Goal: Check status

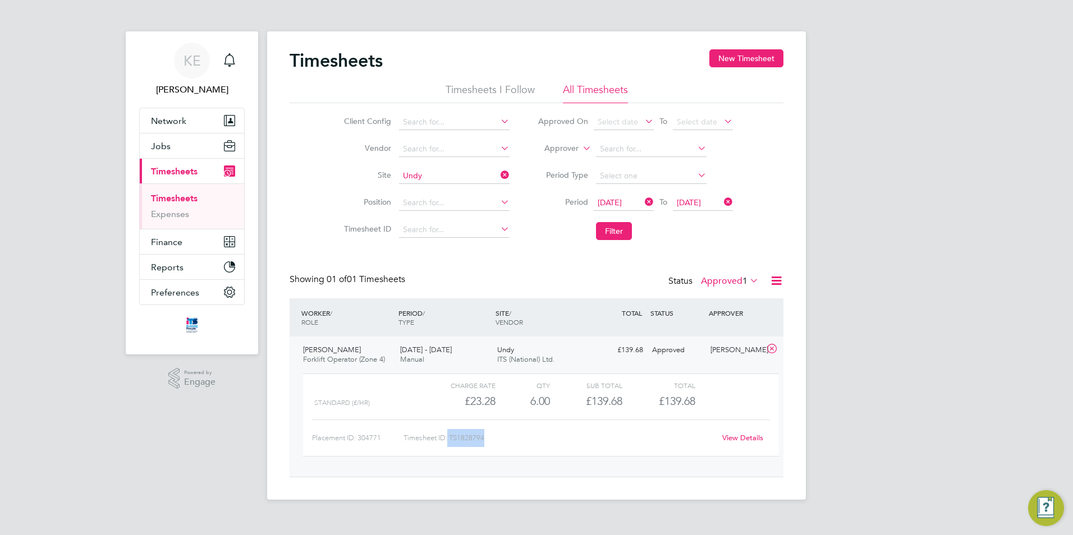
scroll to position [19, 109]
click at [498, 173] on icon at bounding box center [498, 175] width 0 height 16
click at [612, 223] on button "Filter" at bounding box center [614, 231] width 36 height 18
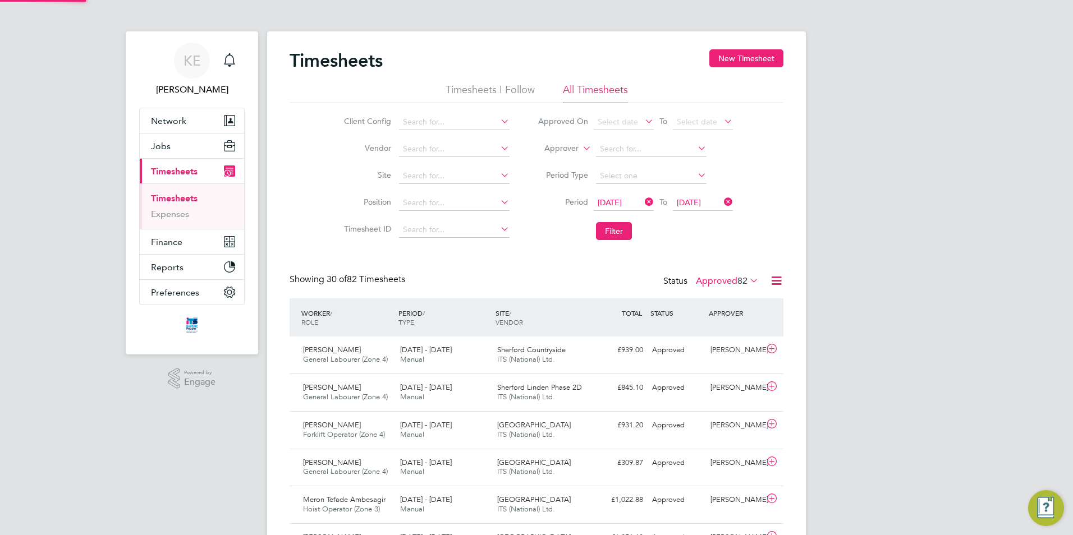
scroll to position [0, 0]
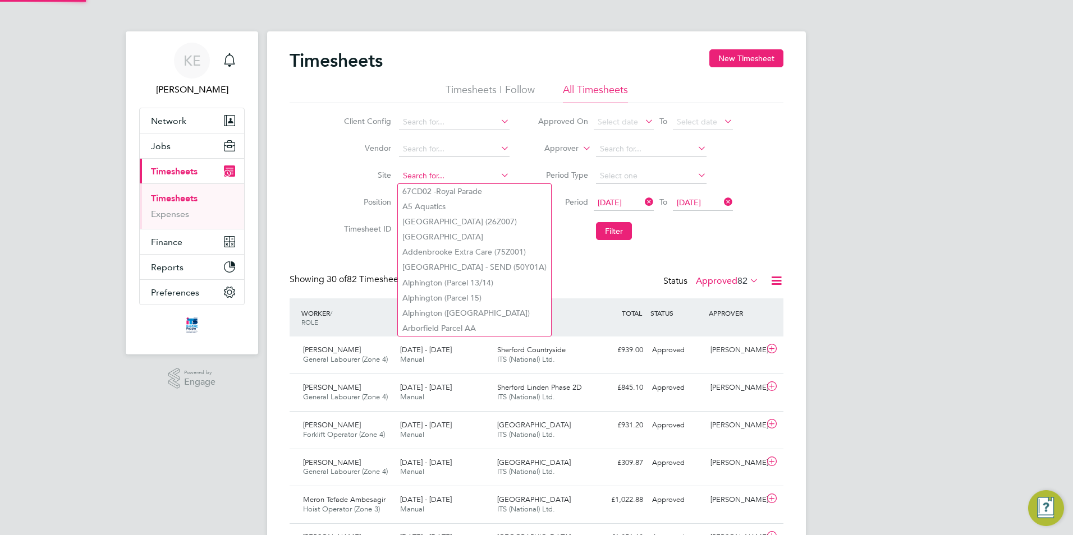
click at [432, 173] on input at bounding box center [454, 176] width 111 height 16
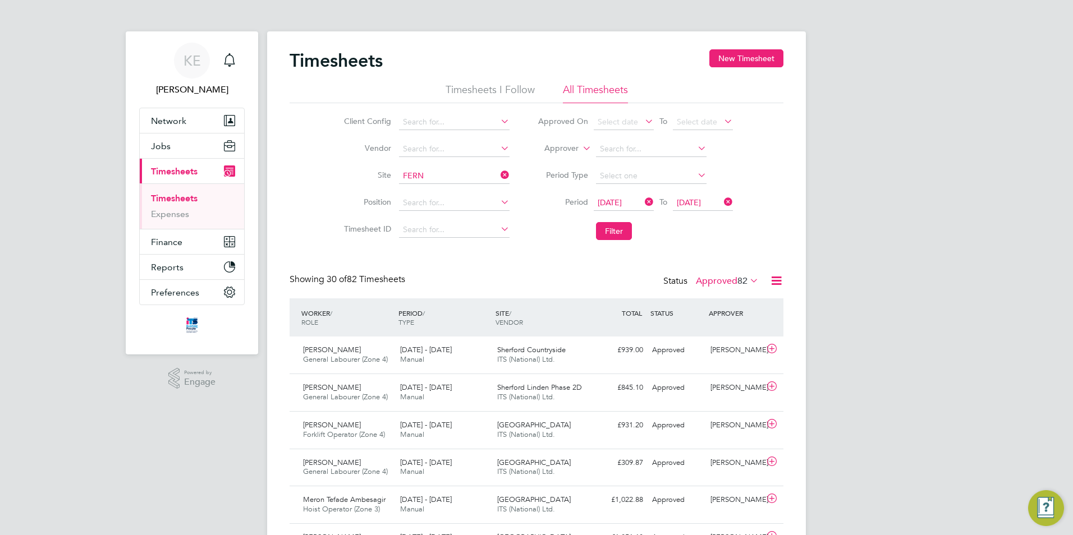
click at [449, 185] on li "Long [PERSON_NAME] ( [PERSON_NAME][GEOGRAPHIC_DATA])" at bounding box center [488, 191] width 181 height 15
type input "Long [PERSON_NAME] ([GEOGRAPHIC_DATA])"
click at [622, 228] on button "Filter" at bounding box center [614, 231] width 36 height 18
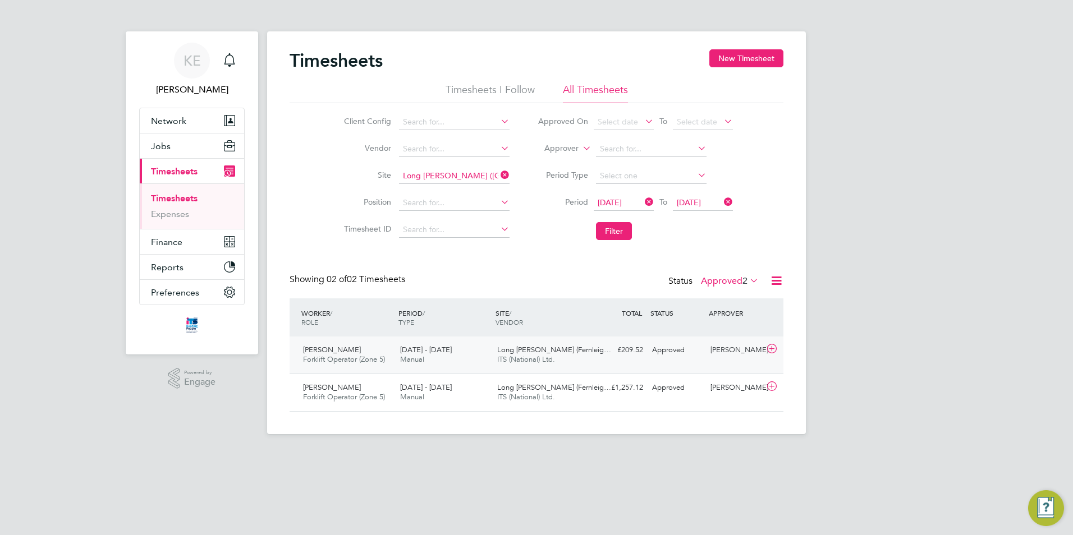
click at [463, 365] on div "[DATE] - [DATE] Manual" at bounding box center [444, 355] width 97 height 28
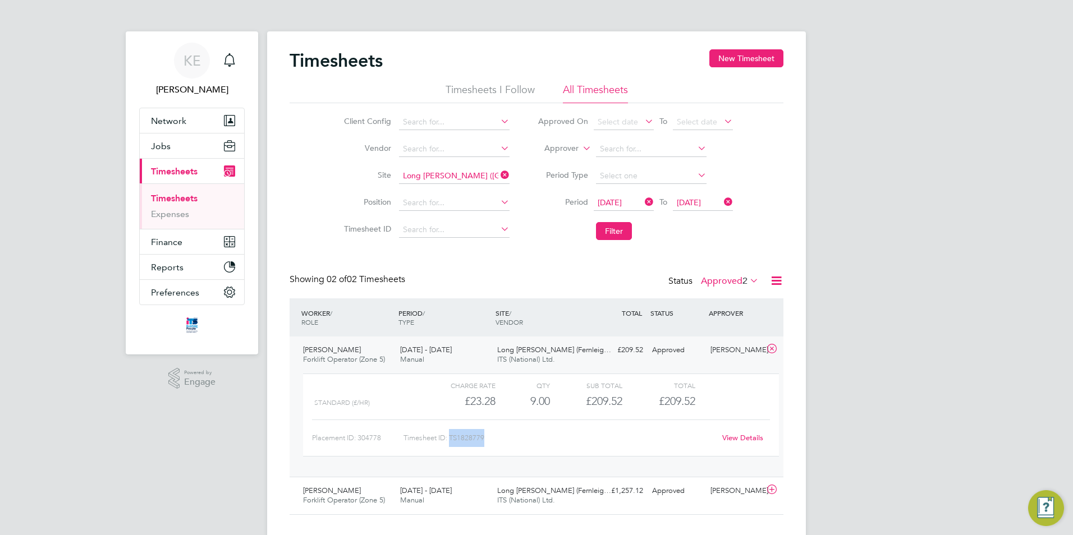
drag, startPoint x: 486, startPoint y: 441, endPoint x: 452, endPoint y: 436, distance: 34.0
click at [452, 436] on div "Timesheet ID: TS1828779" at bounding box center [558, 438] width 311 height 18
copy div "TS1828779"
click at [498, 176] on icon at bounding box center [498, 175] width 0 height 16
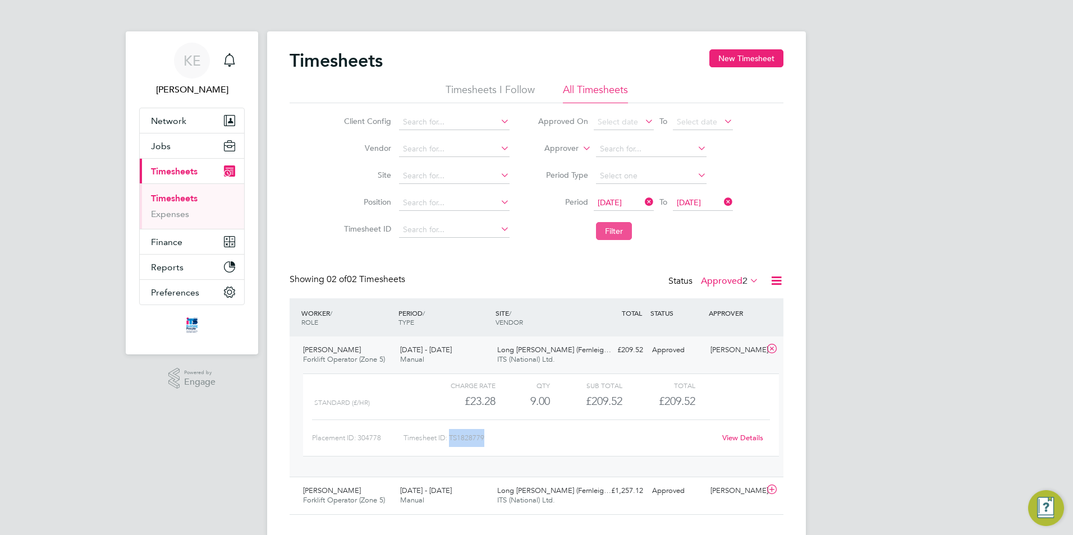
click at [613, 227] on button "Filter" at bounding box center [614, 231] width 36 height 18
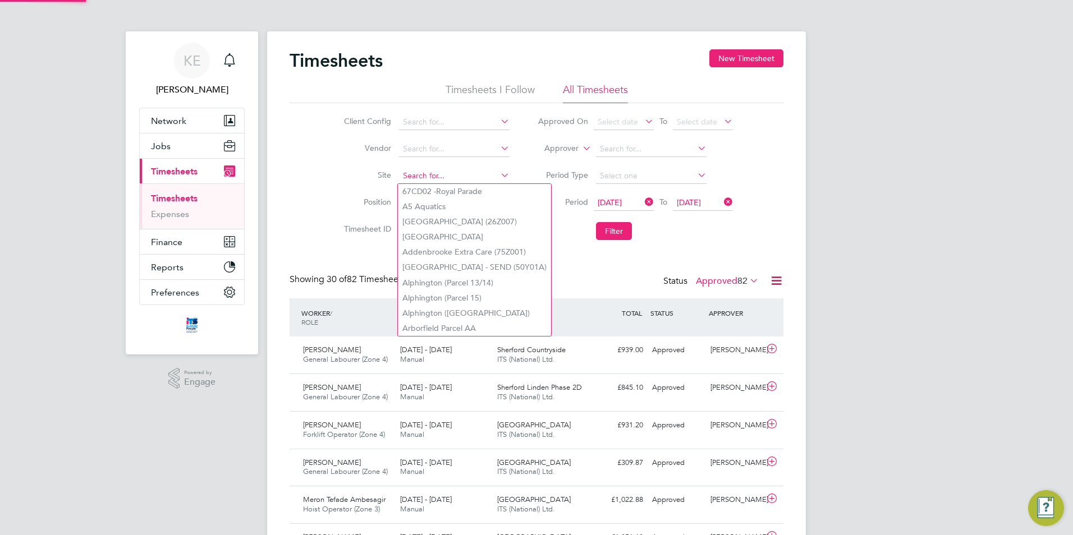
click at [443, 177] on input at bounding box center [454, 176] width 111 height 16
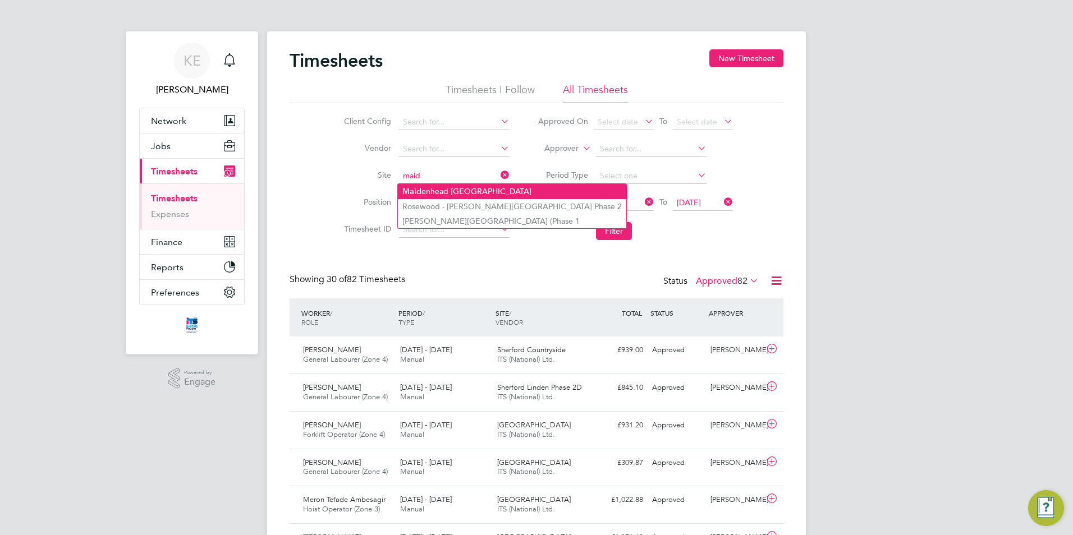
click at [453, 190] on li "Maid enhead [GEOGRAPHIC_DATA]" at bounding box center [512, 191] width 228 height 15
type input "[GEOGRAPHIC_DATA]"
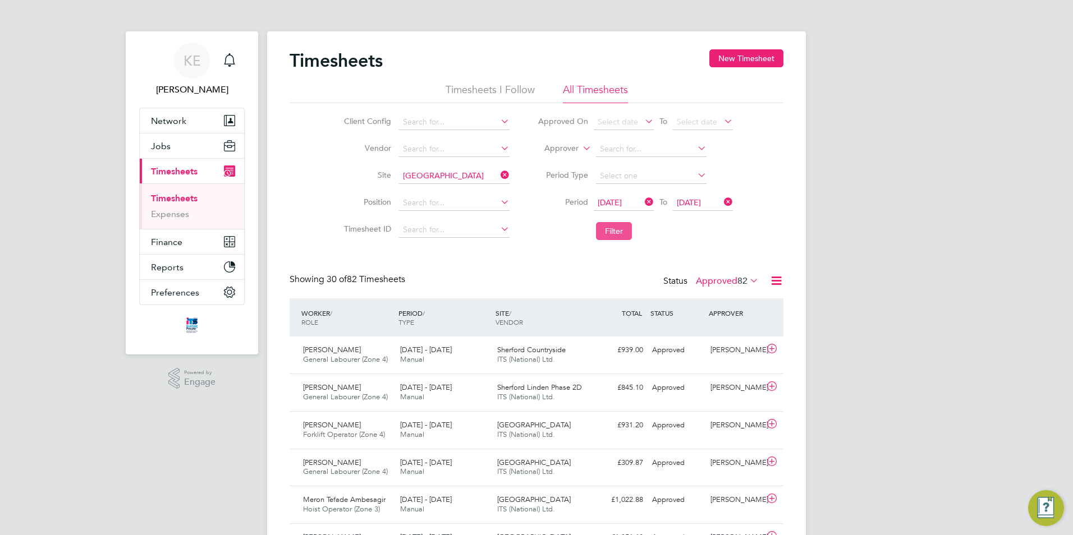
click at [604, 226] on button "Filter" at bounding box center [614, 231] width 36 height 18
click at [702, 285] on label "Approved 13" at bounding box center [727, 281] width 63 height 11
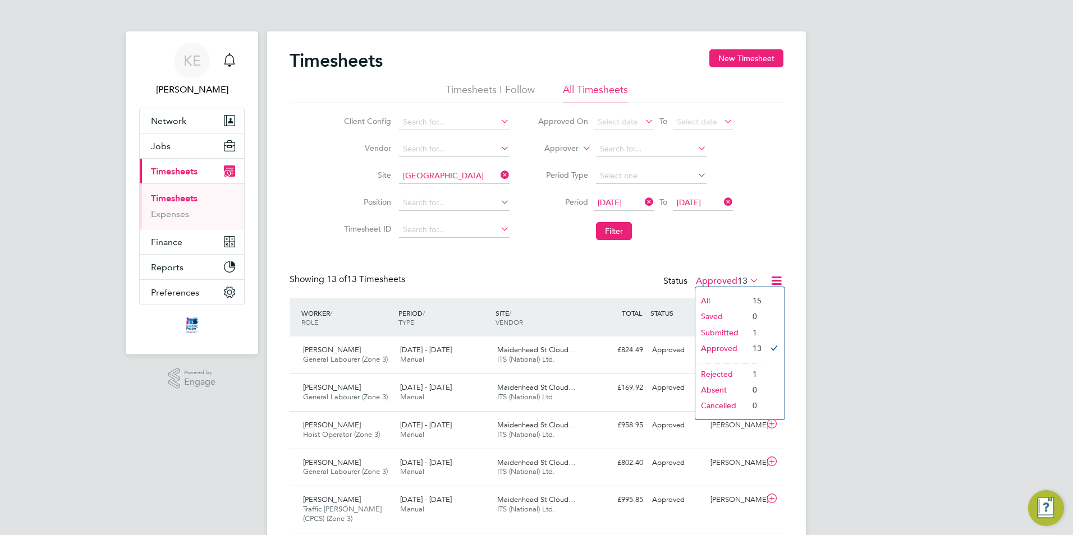
click at [712, 332] on li "Submitted" at bounding box center [721, 333] width 52 height 16
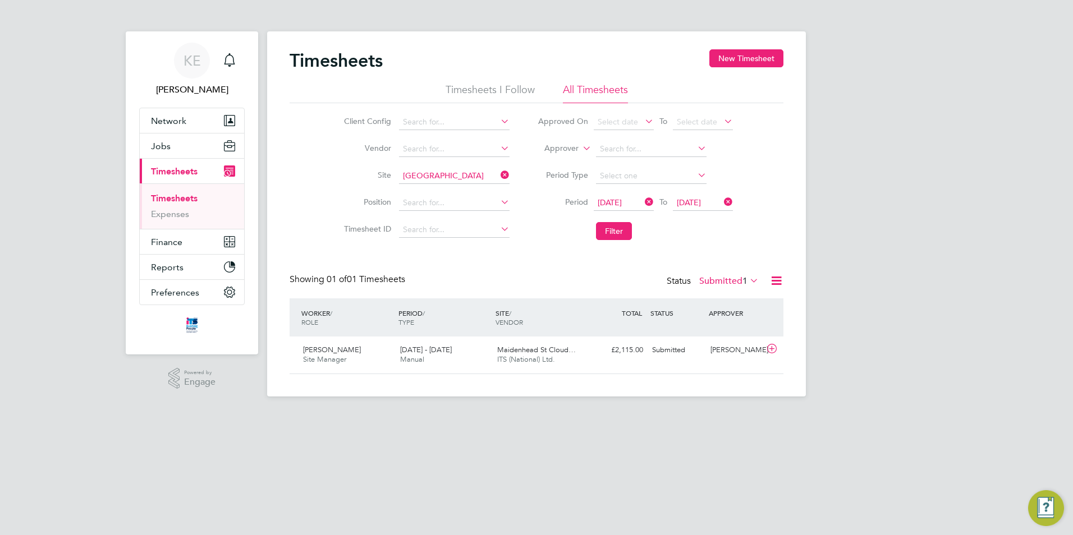
click at [510, 173] on li "Site [GEOGRAPHIC_DATA]" at bounding box center [425, 176] width 197 height 27
click at [498, 177] on icon at bounding box center [498, 175] width 0 height 16
click at [615, 230] on button "Filter" at bounding box center [614, 231] width 36 height 18
